Goal: Task Accomplishment & Management: Use online tool/utility

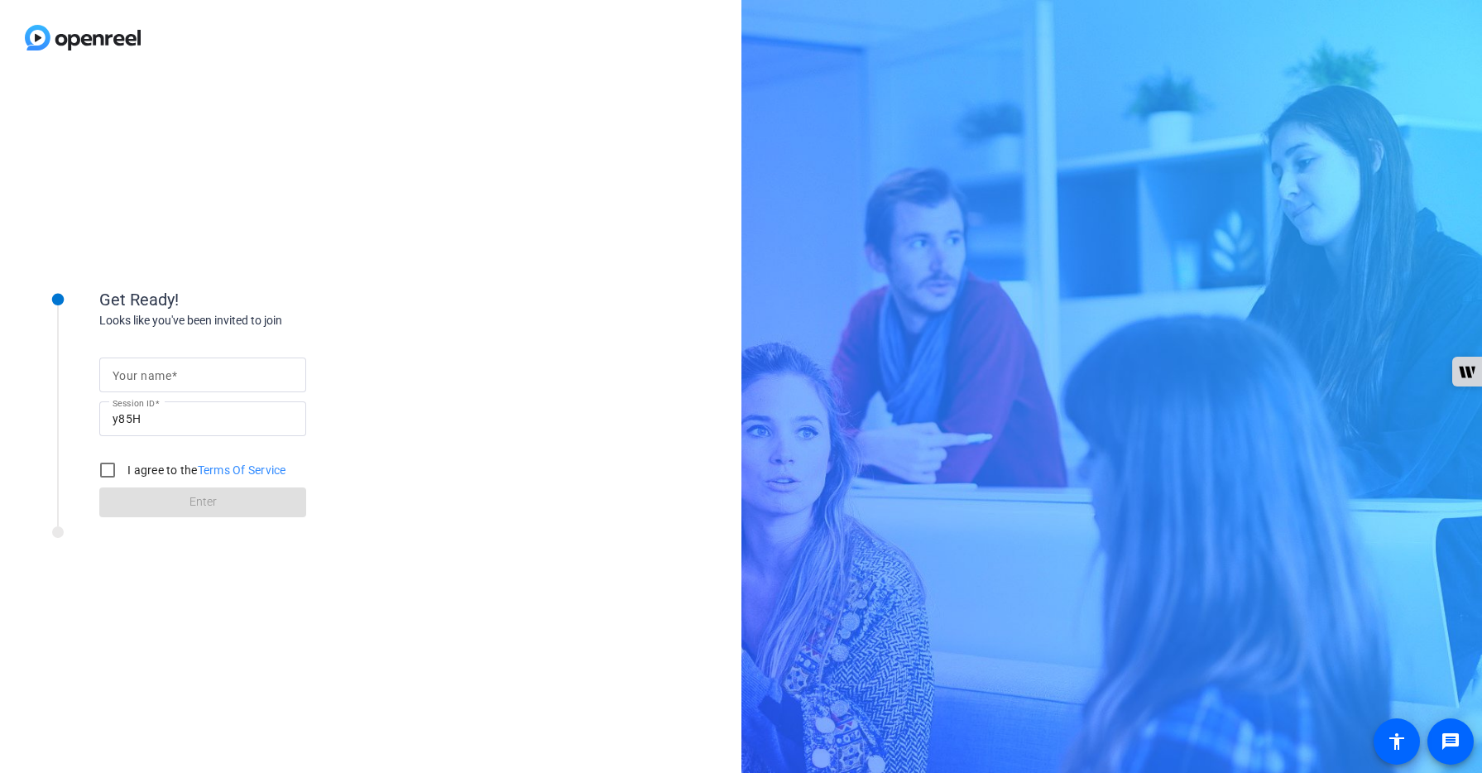
click at [158, 377] on mat-label "Your name" at bounding box center [142, 375] width 59 height 13
click at [158, 377] on input "Your name" at bounding box center [203, 375] width 180 height 20
type input "[PERSON_NAME]"
click at [112, 475] on input "I agree to the Terms Of Service" at bounding box center [107, 470] width 33 height 33
checkbox input "true"
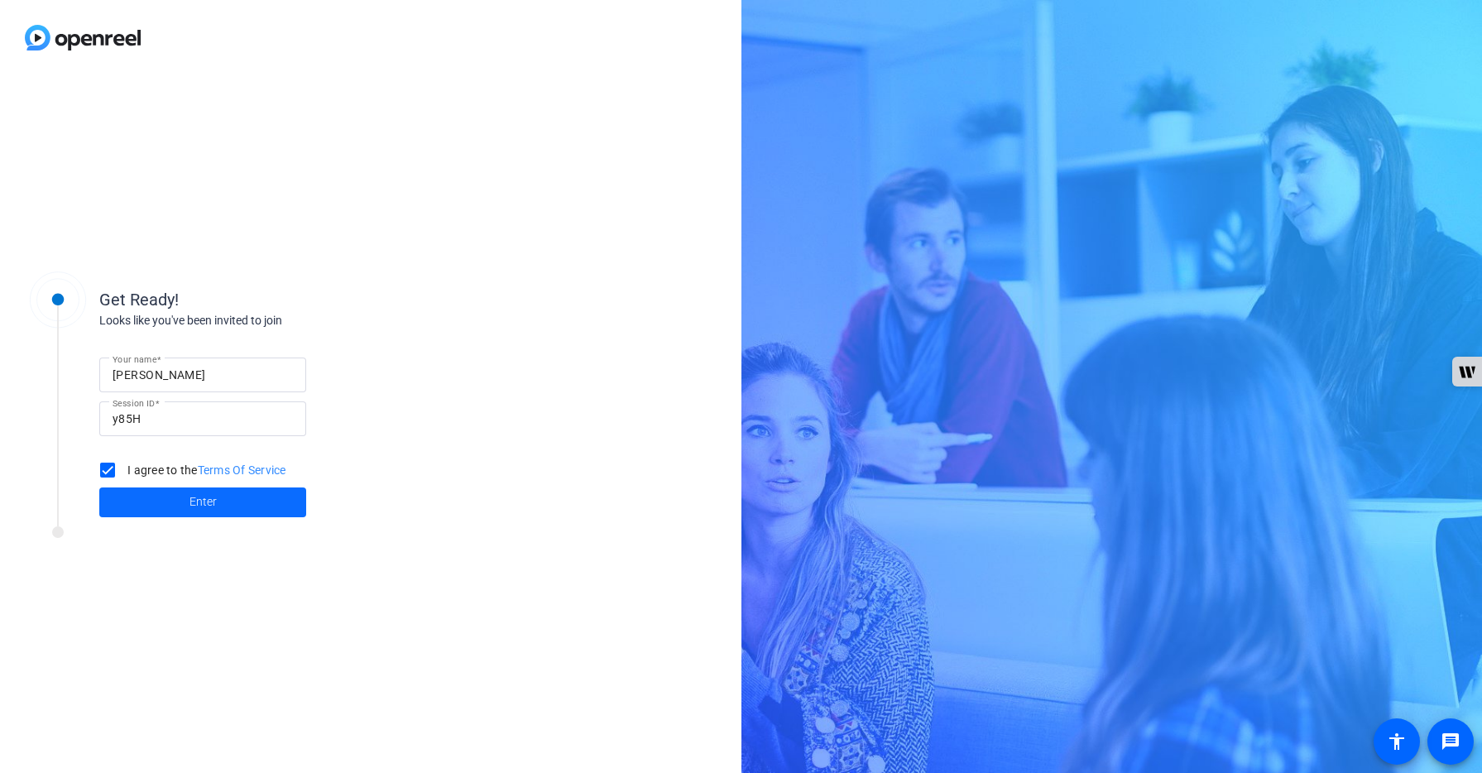
click at [188, 505] on span at bounding box center [202, 502] width 207 height 40
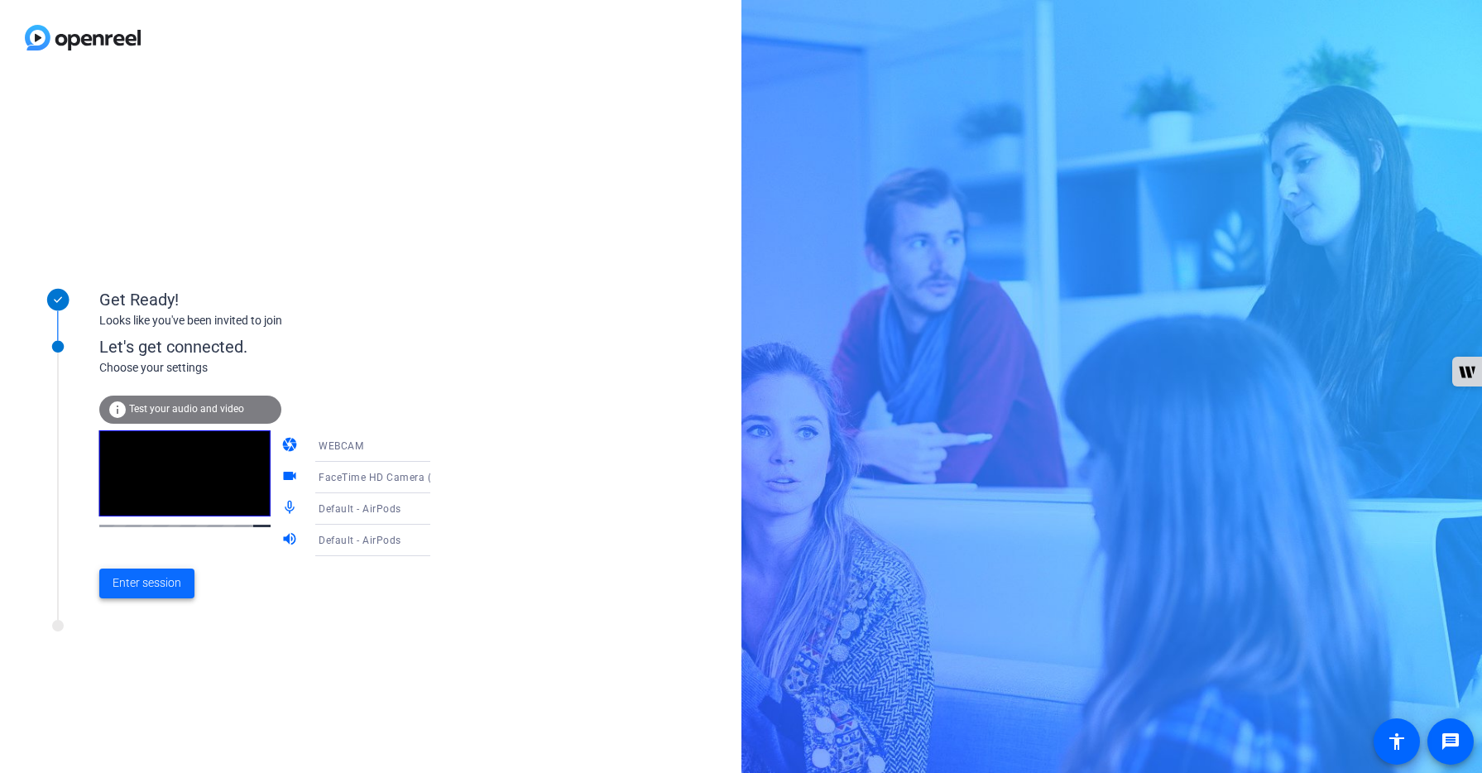
click at [139, 579] on span "Enter session" at bounding box center [147, 582] width 69 height 17
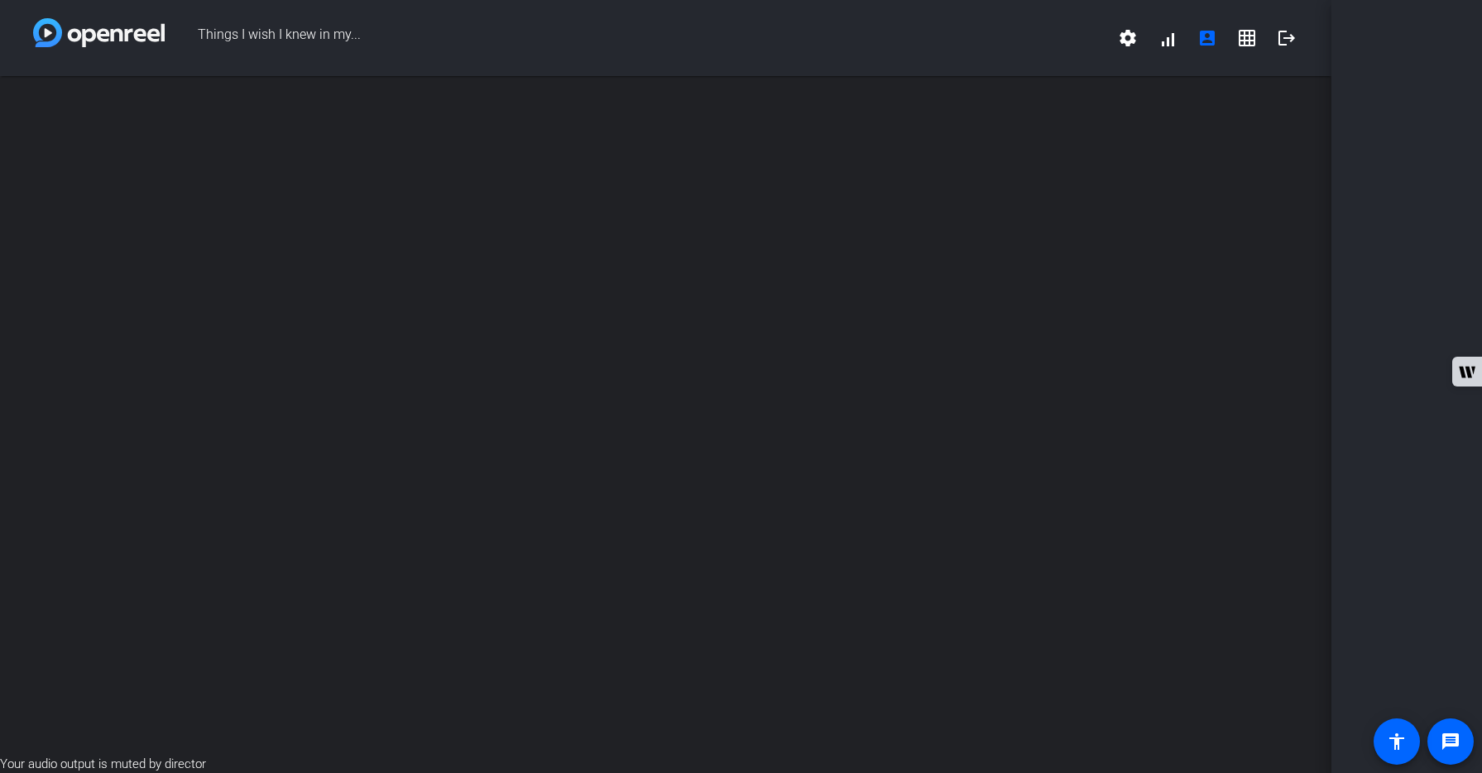
click at [1073, 586] on div "open_in_new" at bounding box center [666, 415] width 1332 height 679
click at [1291, 33] on mat-icon "logout" at bounding box center [1287, 38] width 20 height 20
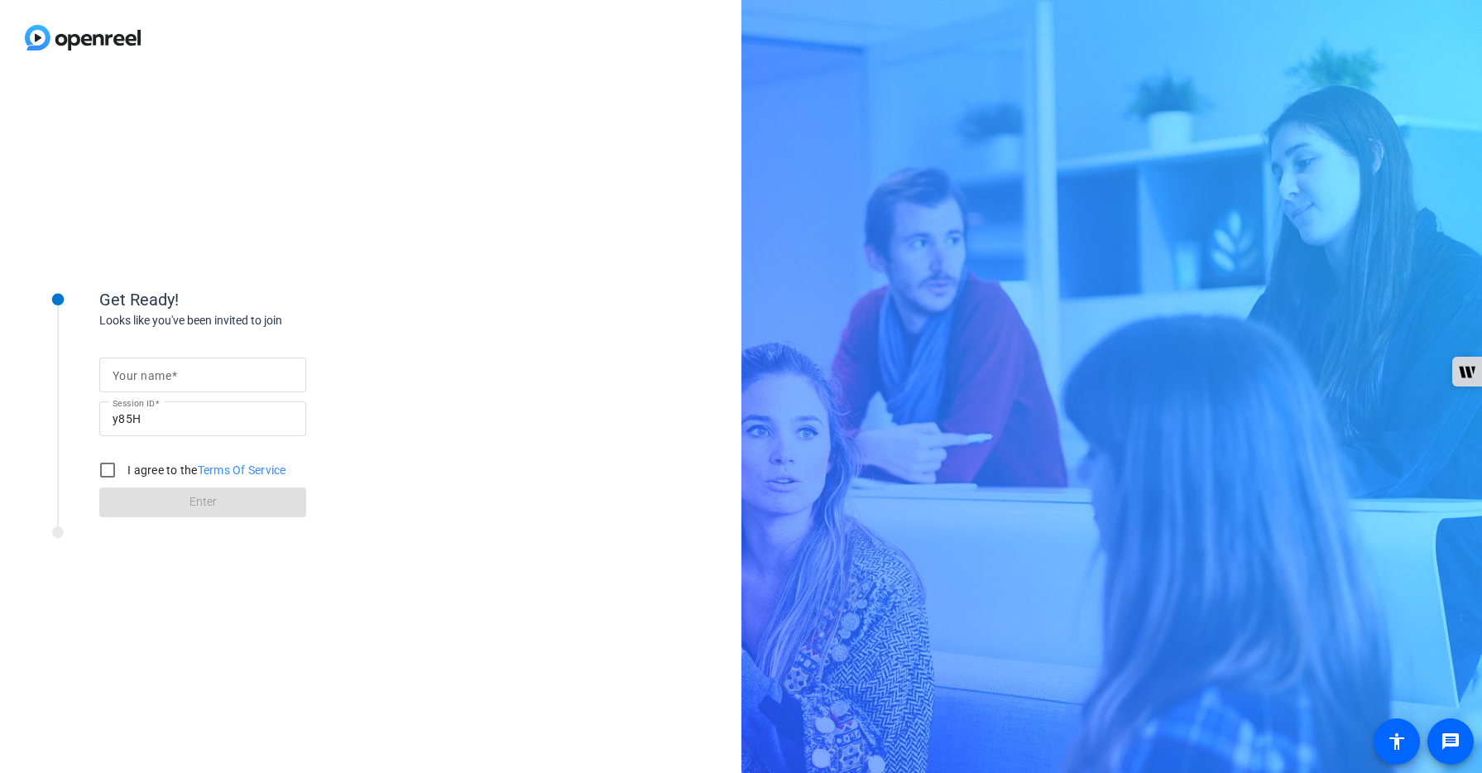
click at [161, 377] on mat-label "Your name" at bounding box center [142, 375] width 59 height 13
click at [161, 377] on input "Your name" at bounding box center [203, 375] width 180 height 20
type input "[PERSON_NAME]"
click at [99, 478] on input "I agree to the Terms Of Service" at bounding box center [107, 470] width 33 height 33
checkbox input "true"
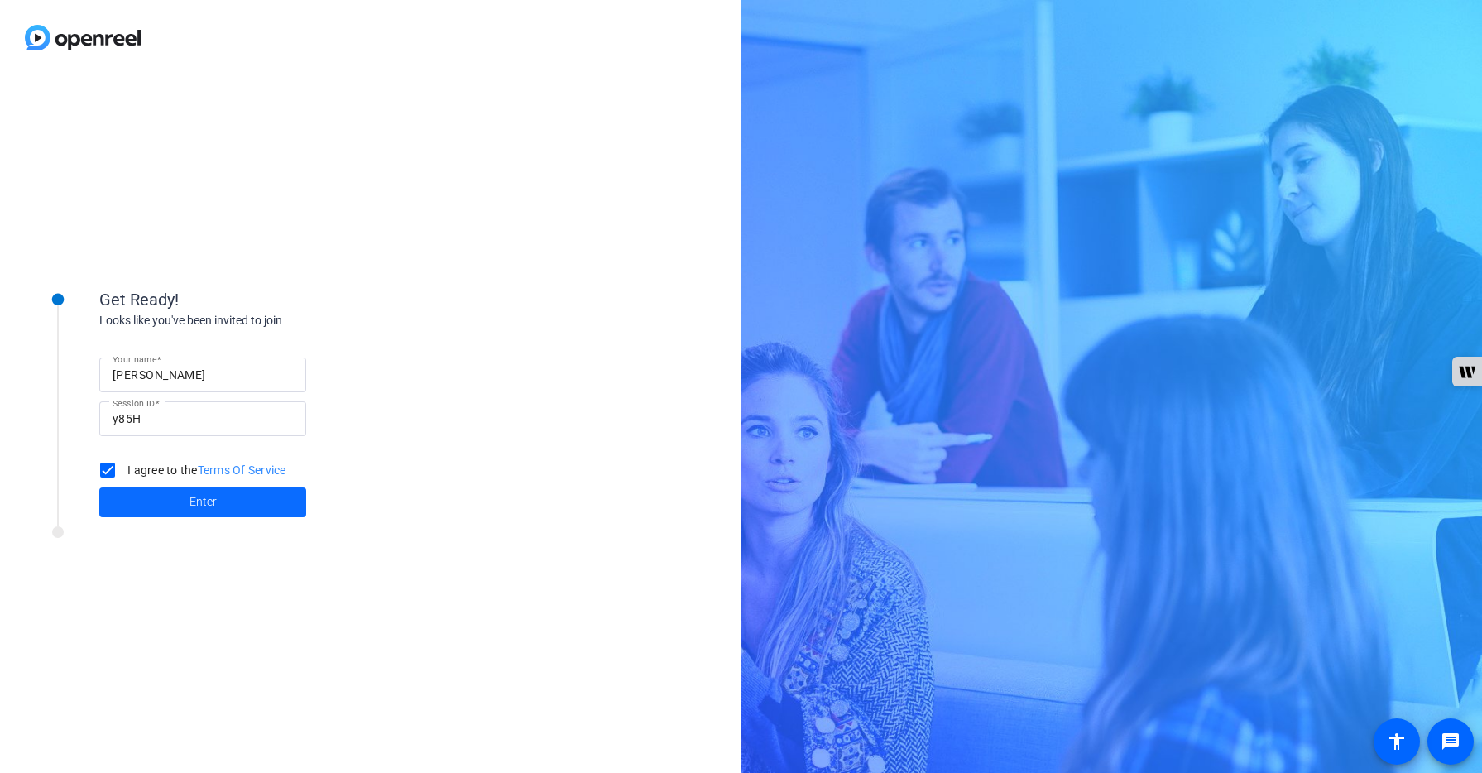
click at [185, 504] on span at bounding box center [202, 502] width 207 height 40
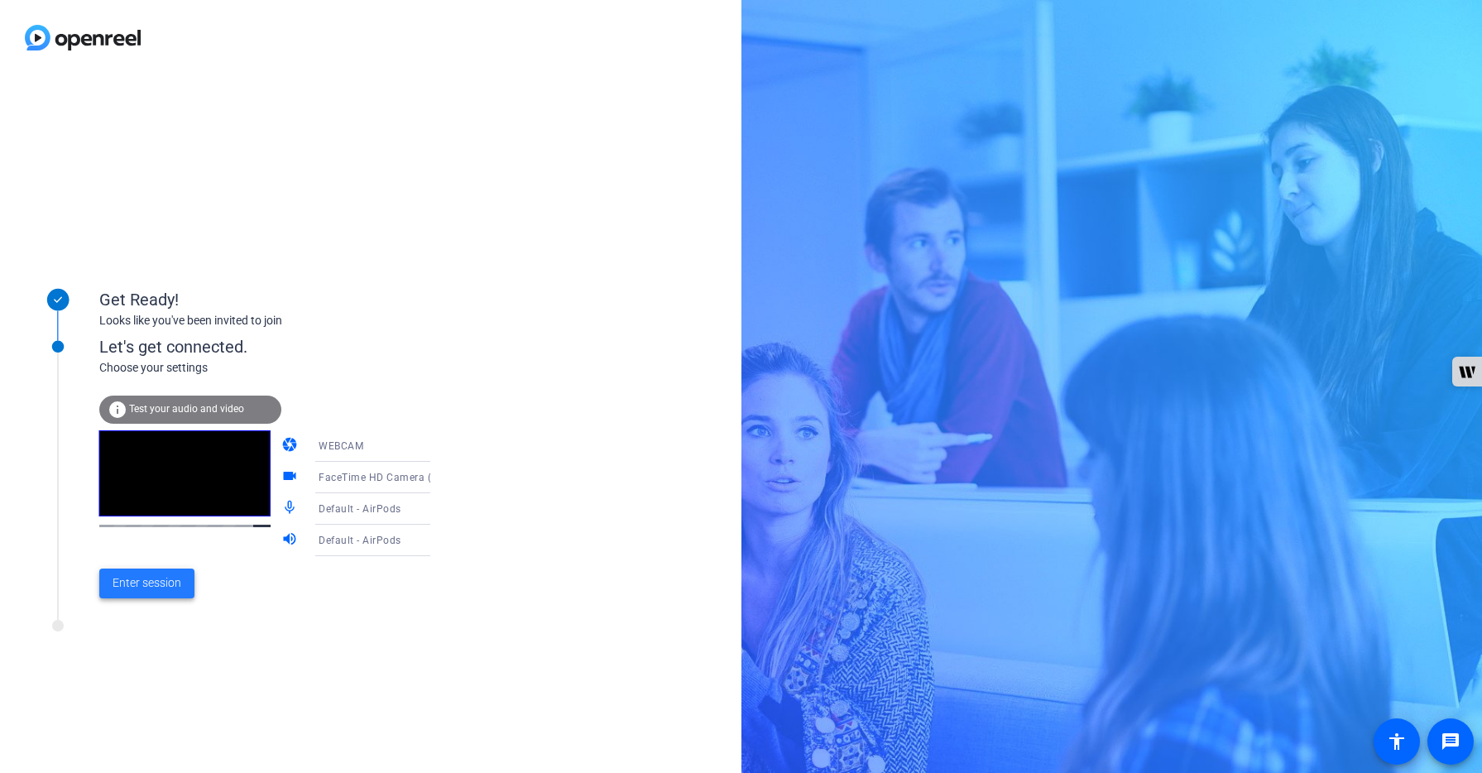
click at [154, 589] on span "Enter session" at bounding box center [147, 582] width 69 height 17
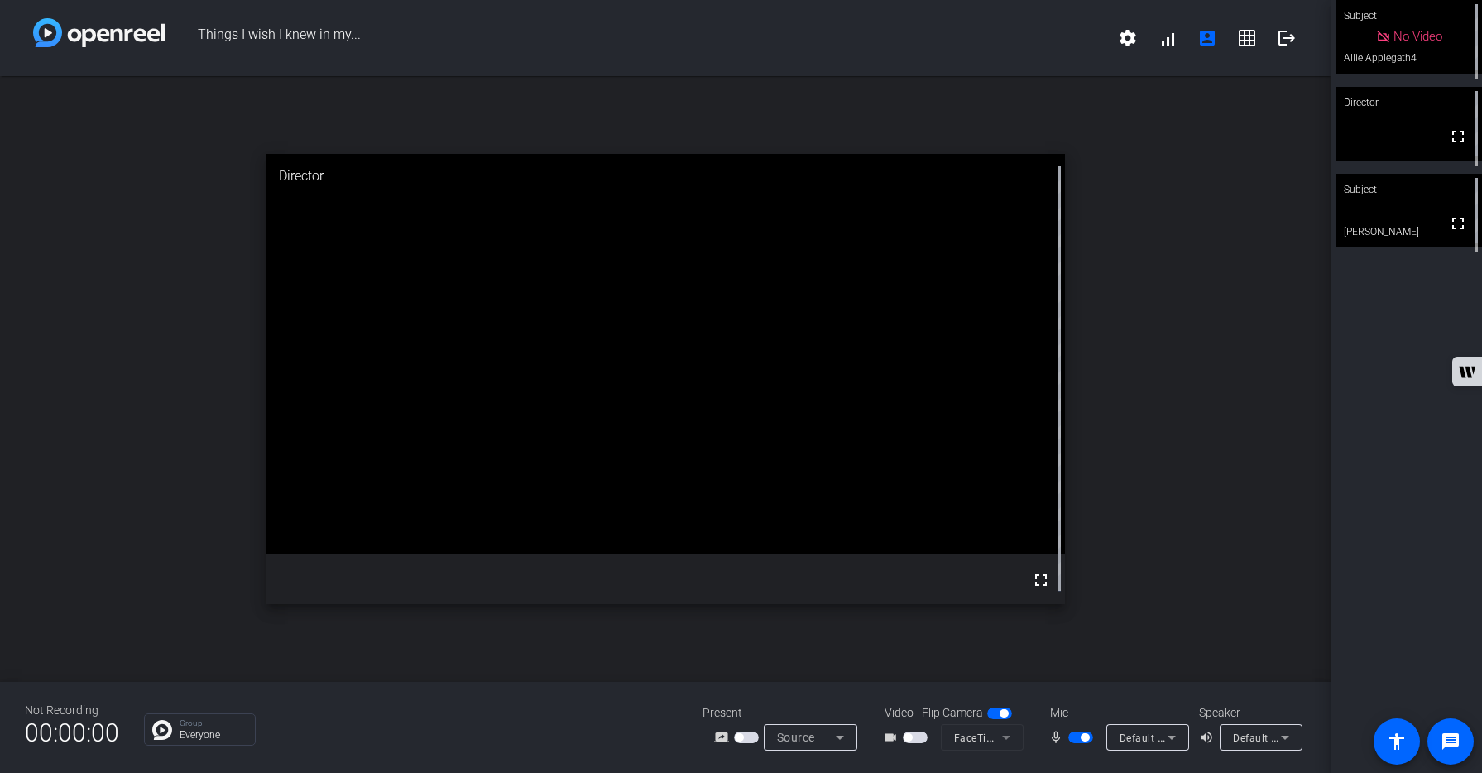
click at [922, 739] on span "button" at bounding box center [915, 738] width 25 height 12
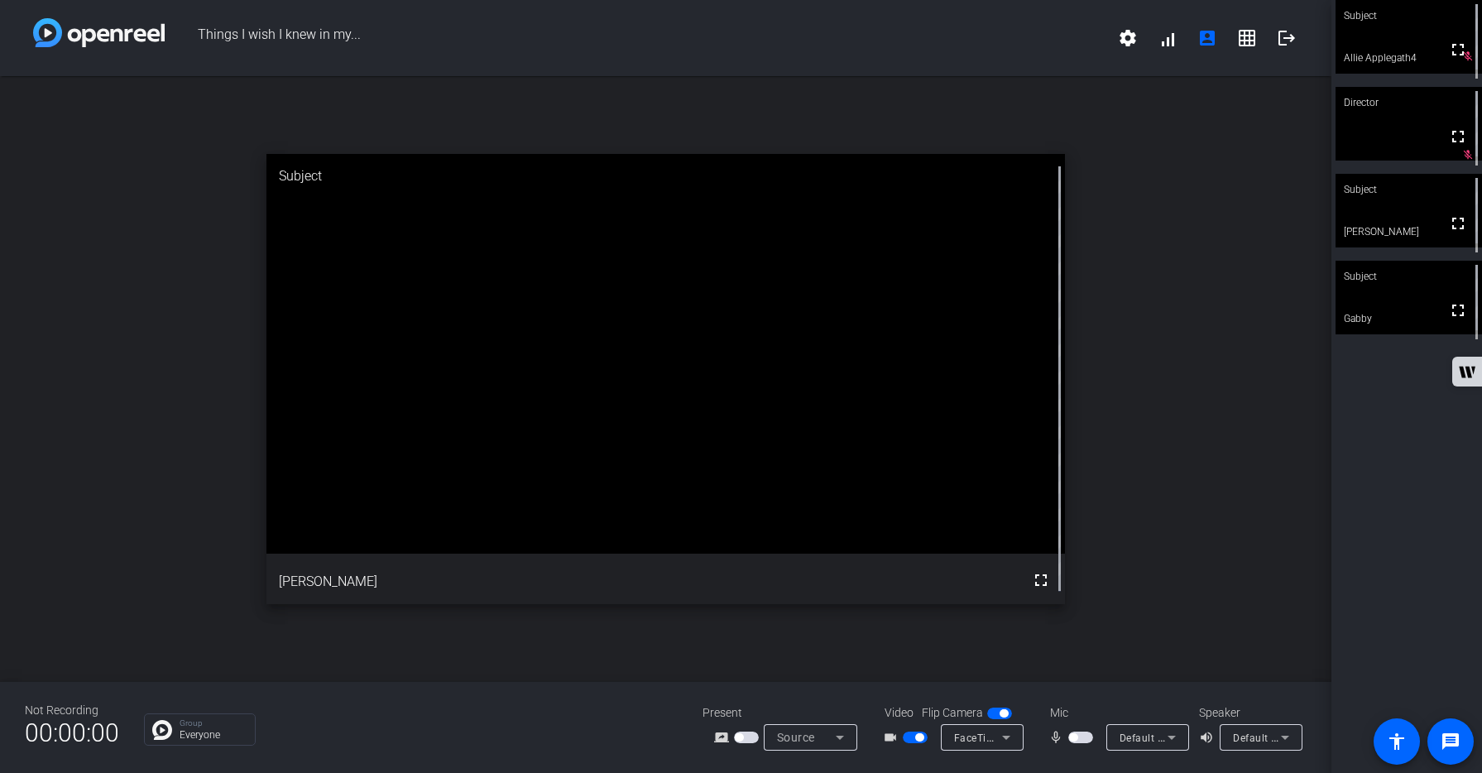
click at [1083, 740] on span "button" at bounding box center [1080, 738] width 25 height 12
click at [1461, 232] on mat-icon "fullscreen" at bounding box center [1458, 224] width 20 height 20
click at [1076, 738] on span "button" at bounding box center [1080, 738] width 25 height 12
click at [1088, 737] on span "button" at bounding box center [1080, 738] width 25 height 12
click at [1085, 737] on span "button" at bounding box center [1080, 738] width 25 height 12
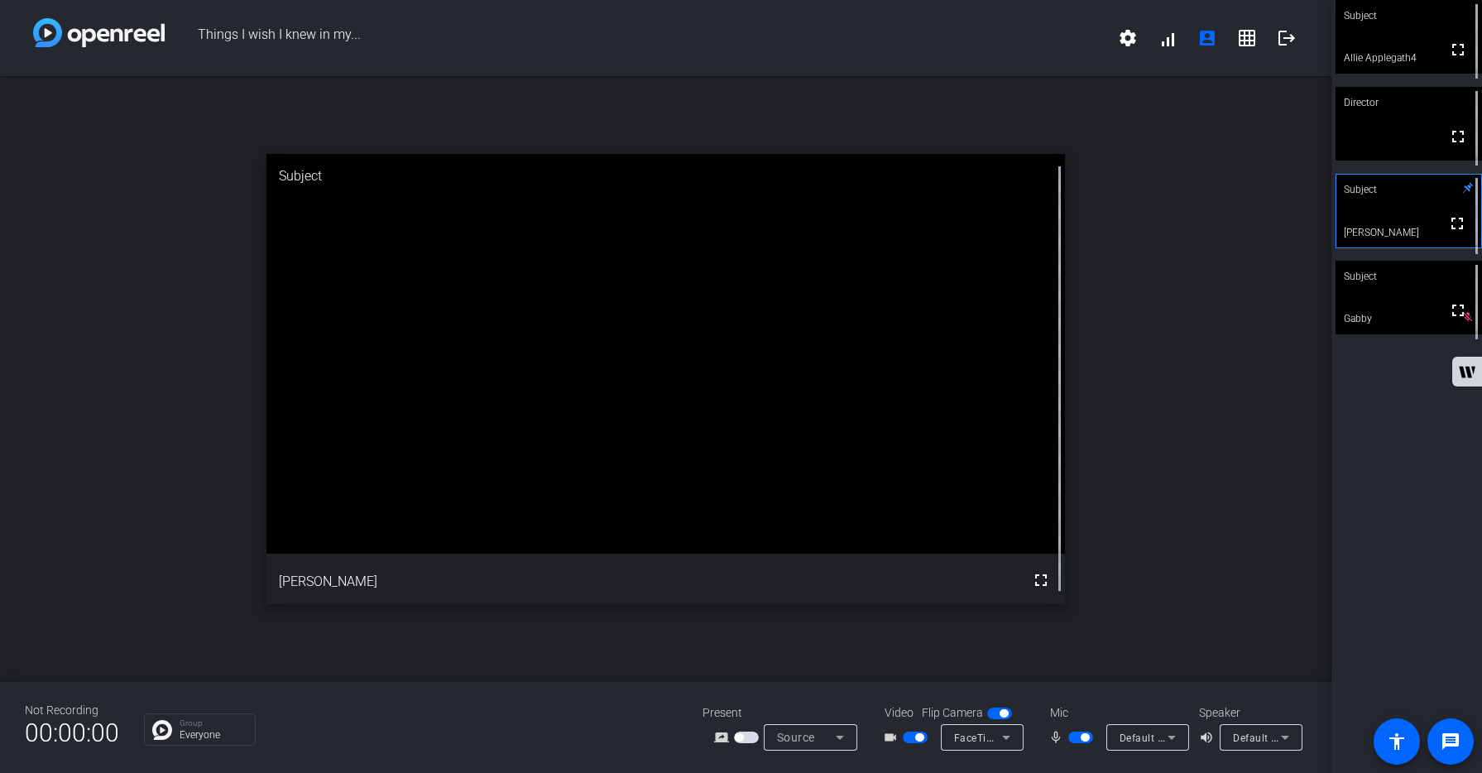
click at [1074, 736] on span "button" at bounding box center [1080, 738] width 25 height 12
click at [907, 737] on span "button" at bounding box center [915, 738] width 25 height 12
click at [1087, 736] on span "button" at bounding box center [1080, 738] width 25 height 12
click at [1074, 736] on span "button" at bounding box center [1080, 738] width 25 height 12
click at [922, 736] on span "button" at bounding box center [915, 738] width 25 height 12
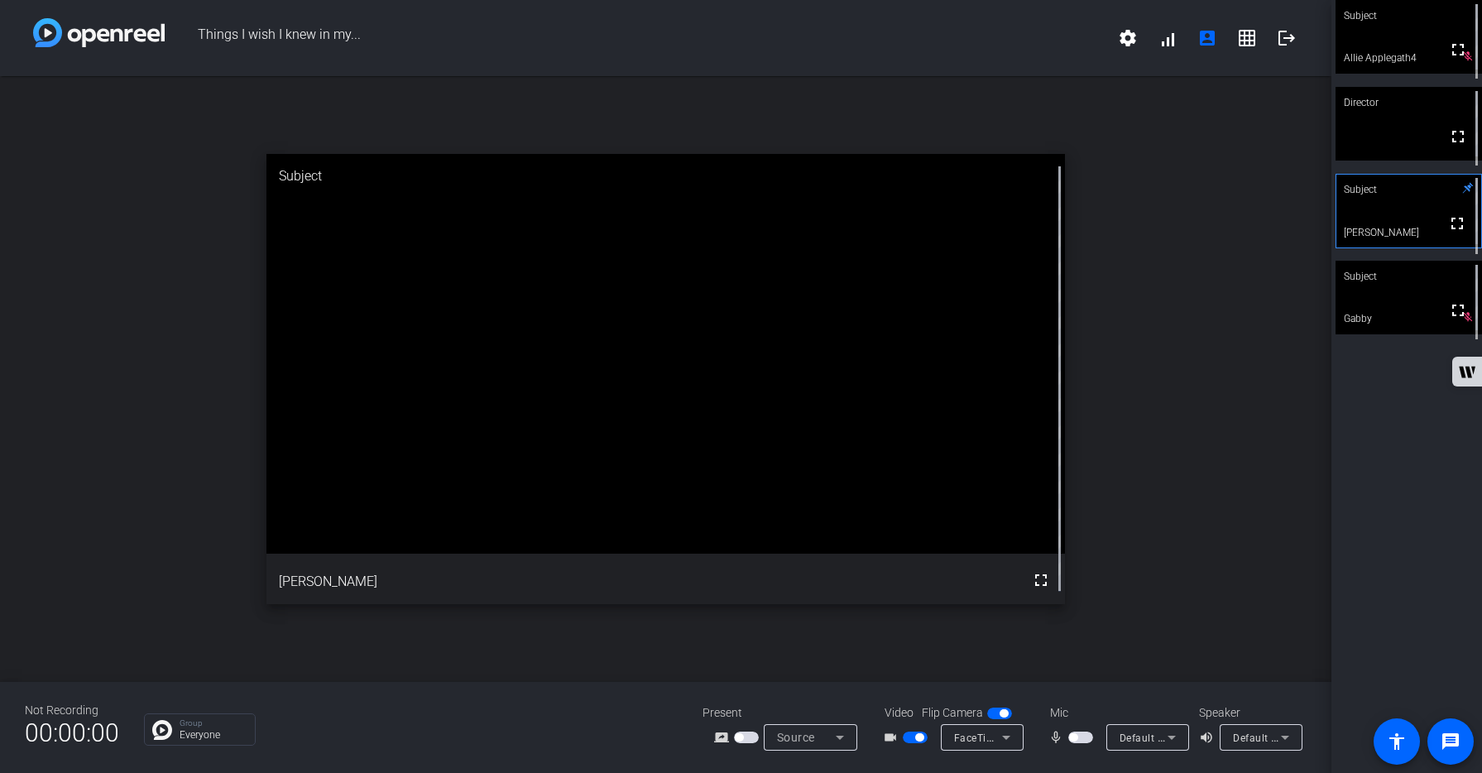
click at [1089, 738] on span "button" at bounding box center [1080, 738] width 25 height 12
click at [1384, 462] on div "Subject fullscreen Allie Applegath4 Director fullscreen mic_off_outline Subject…" at bounding box center [1407, 386] width 151 height 773
click at [1073, 736] on span "button" at bounding box center [1080, 738] width 25 height 12
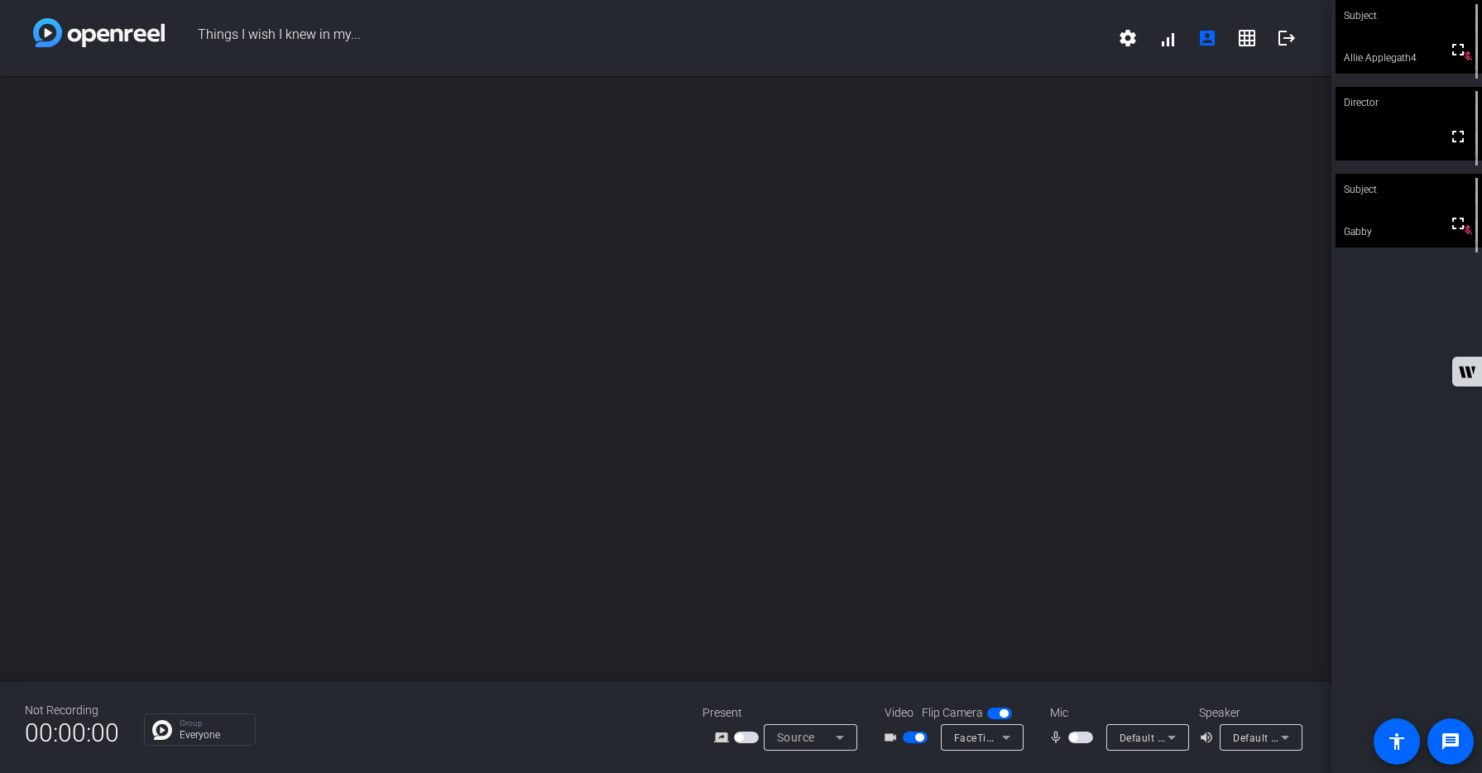
click at [1082, 739] on span "button" at bounding box center [1080, 738] width 25 height 12
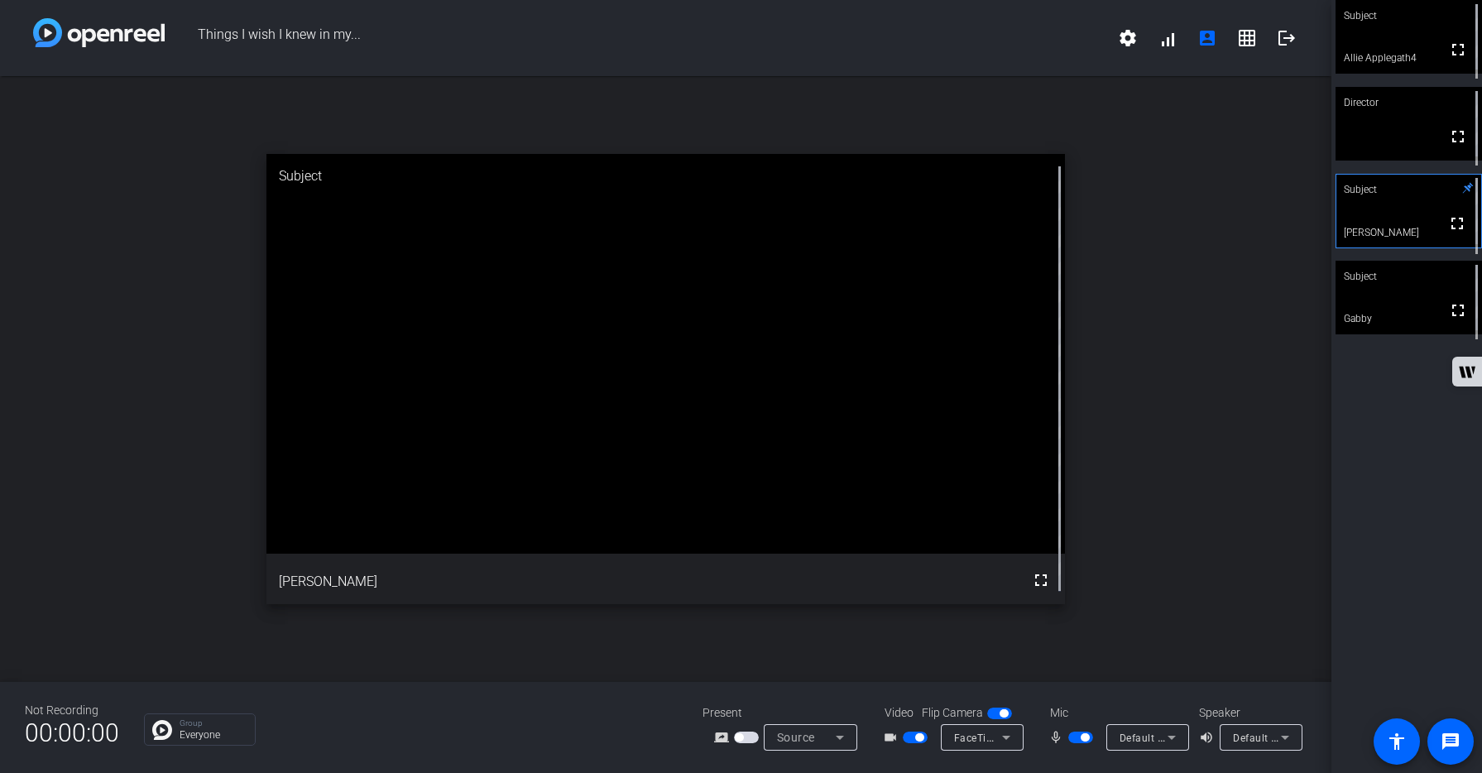
click at [1073, 737] on span "button" at bounding box center [1080, 738] width 25 height 12
click at [1085, 737] on span "button" at bounding box center [1080, 738] width 25 height 12
click at [1075, 738] on span "button" at bounding box center [1080, 738] width 25 height 12
click at [1083, 736] on span "button" at bounding box center [1080, 738] width 25 height 12
click at [1073, 737] on span "button" at bounding box center [1080, 738] width 25 height 12
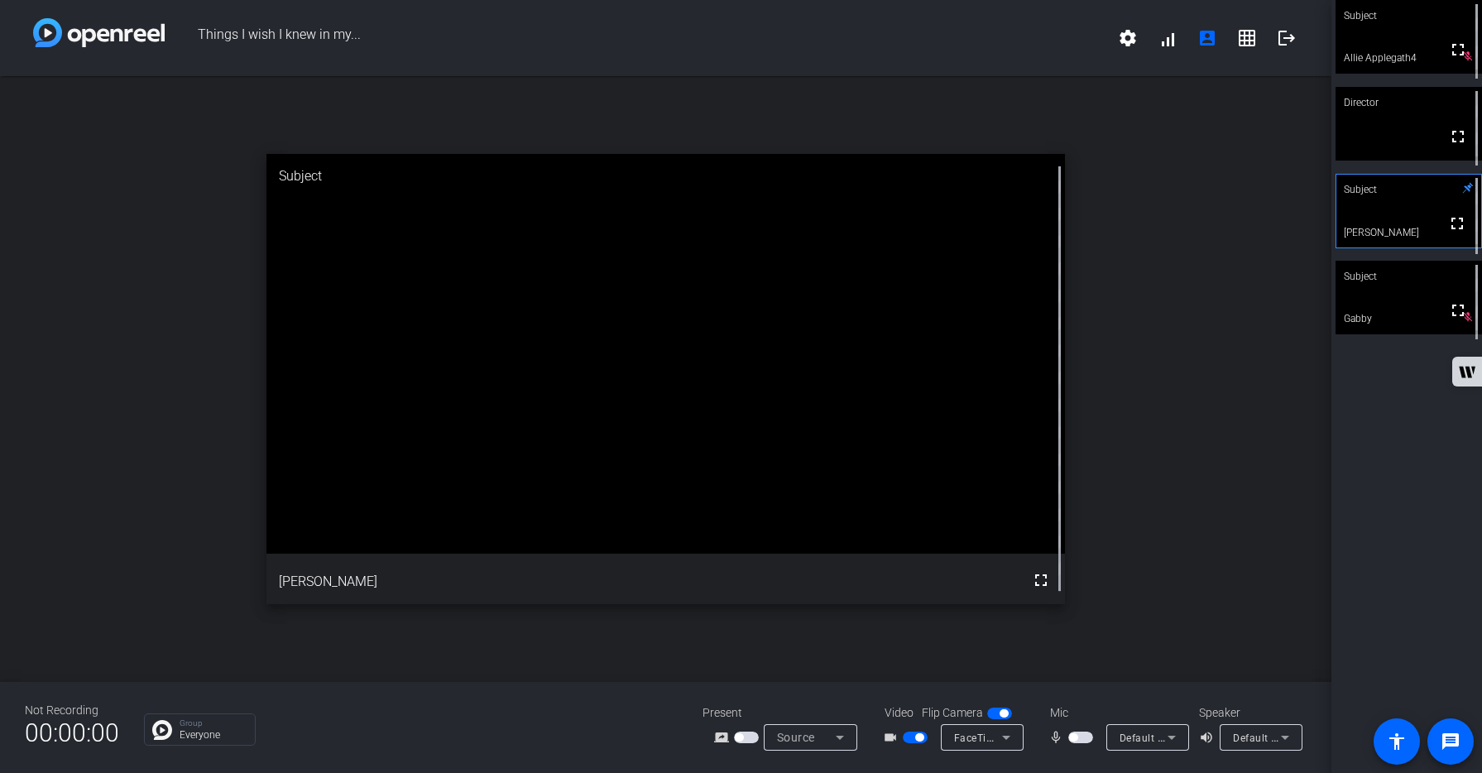
click at [1082, 740] on span "button" at bounding box center [1080, 738] width 25 height 12
click at [1076, 737] on span "button" at bounding box center [1080, 738] width 25 height 12
click at [1087, 738] on span "button" at bounding box center [1080, 738] width 25 height 12
click at [1073, 738] on span "button" at bounding box center [1080, 738] width 25 height 12
click at [1084, 734] on span "button" at bounding box center [1080, 738] width 25 height 12
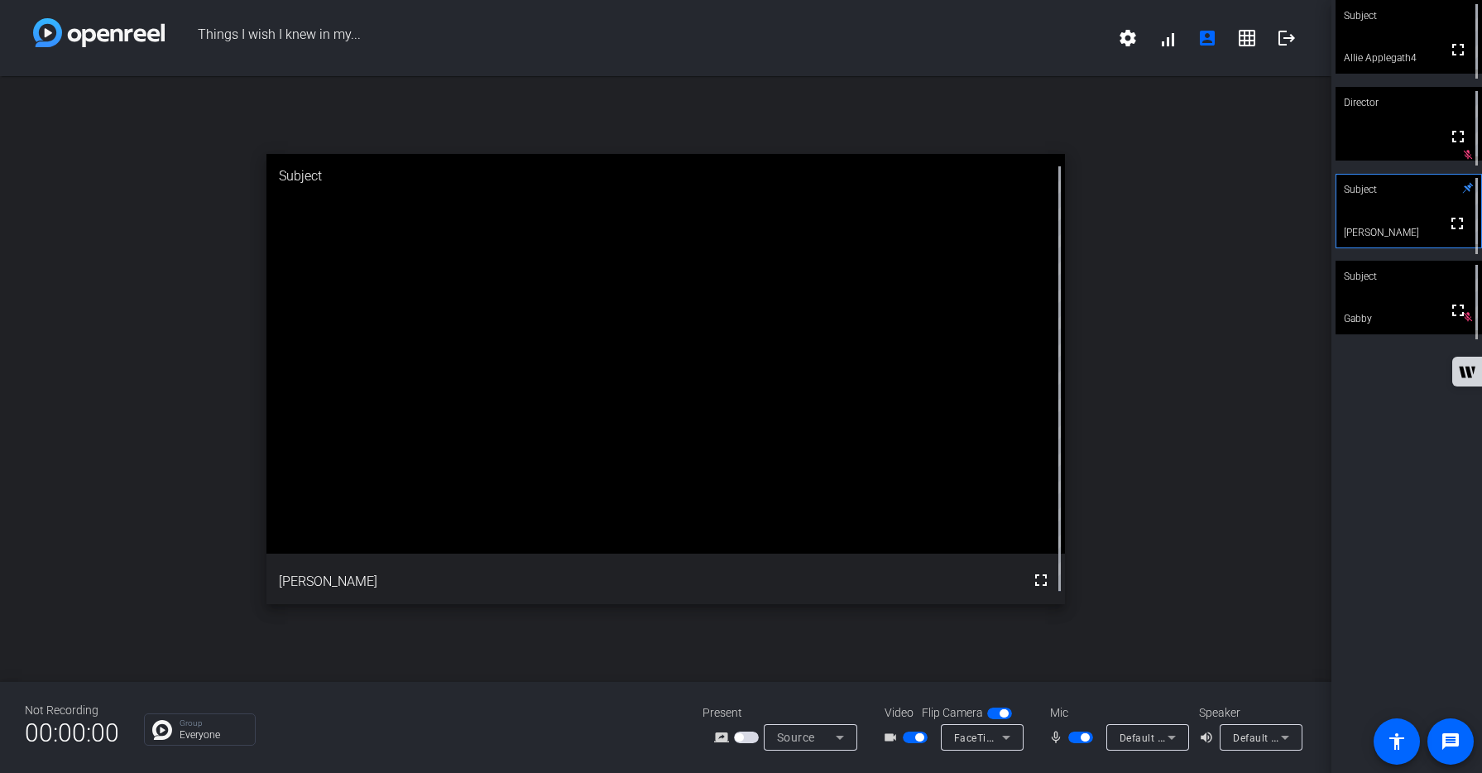
click at [1071, 734] on span "button" at bounding box center [1080, 738] width 25 height 12
click at [1116, 655] on div "open_in_new Subject fullscreen [PERSON_NAME]" at bounding box center [666, 379] width 1332 height 606
click at [1085, 738] on span "button" at bounding box center [1080, 738] width 25 height 12
click at [1073, 739] on span "button" at bounding box center [1080, 738] width 25 height 12
click at [1086, 740] on span "button" at bounding box center [1080, 738] width 25 height 12
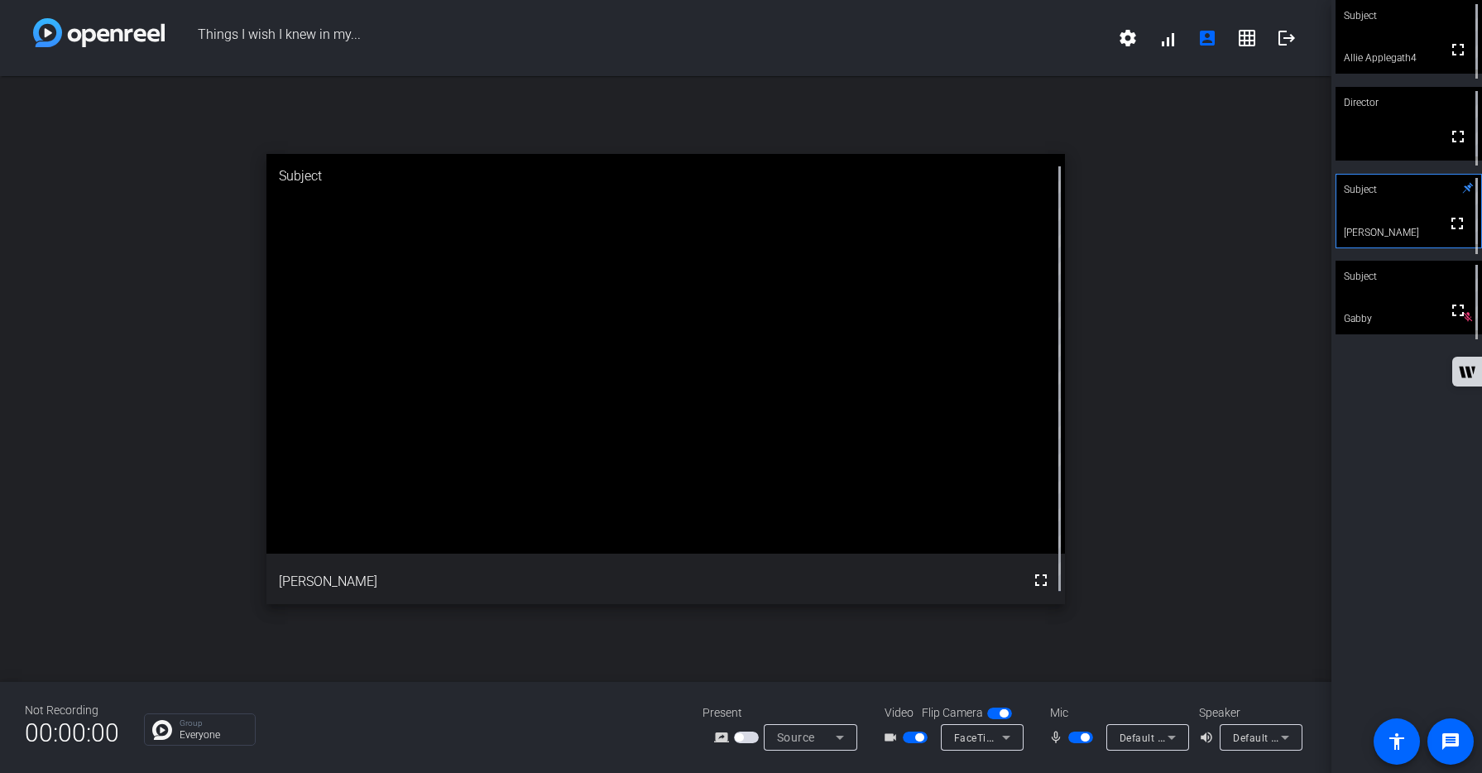
click at [1073, 739] on span "button" at bounding box center [1080, 738] width 25 height 12
click at [1086, 738] on span "button" at bounding box center [1080, 738] width 25 height 12
click at [1073, 739] on span "button" at bounding box center [1080, 738] width 25 height 12
click at [1091, 741] on span "button" at bounding box center [1080, 738] width 25 height 12
click at [1074, 741] on span "button" at bounding box center [1080, 738] width 25 height 12
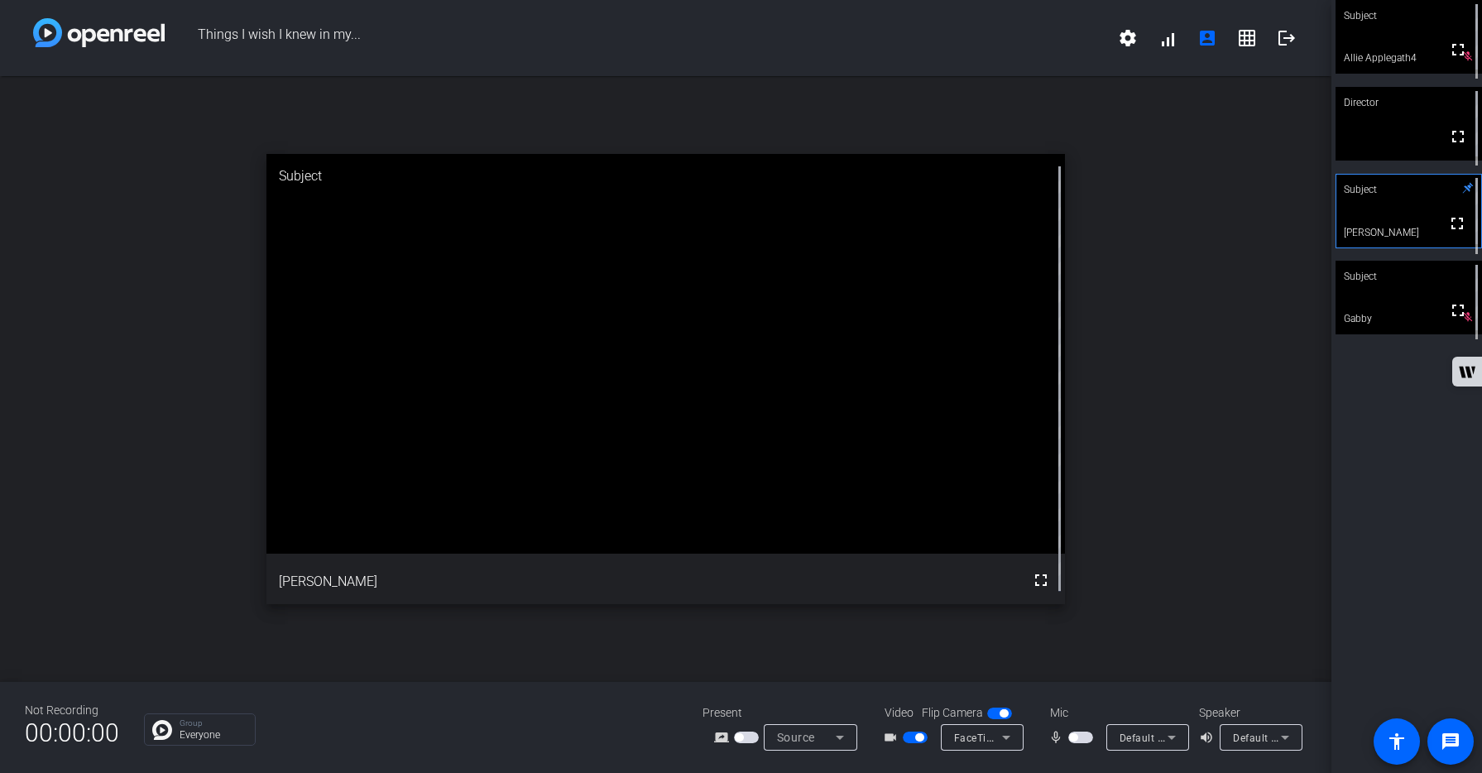
click at [1091, 738] on span "button" at bounding box center [1080, 738] width 25 height 12
click at [1277, 590] on div "open_in_new Subject fullscreen [PERSON_NAME]" at bounding box center [666, 379] width 1332 height 606
click at [1293, 523] on div "open_in_new Subject fullscreen [PERSON_NAME]" at bounding box center [666, 379] width 1332 height 606
click at [1292, 503] on div "open_in_new Subject fullscreen [PERSON_NAME]" at bounding box center [666, 379] width 1332 height 606
click at [1291, 39] on mat-icon "logout" at bounding box center [1287, 38] width 20 height 20
